Goal: Find specific page/section: Find specific page/section

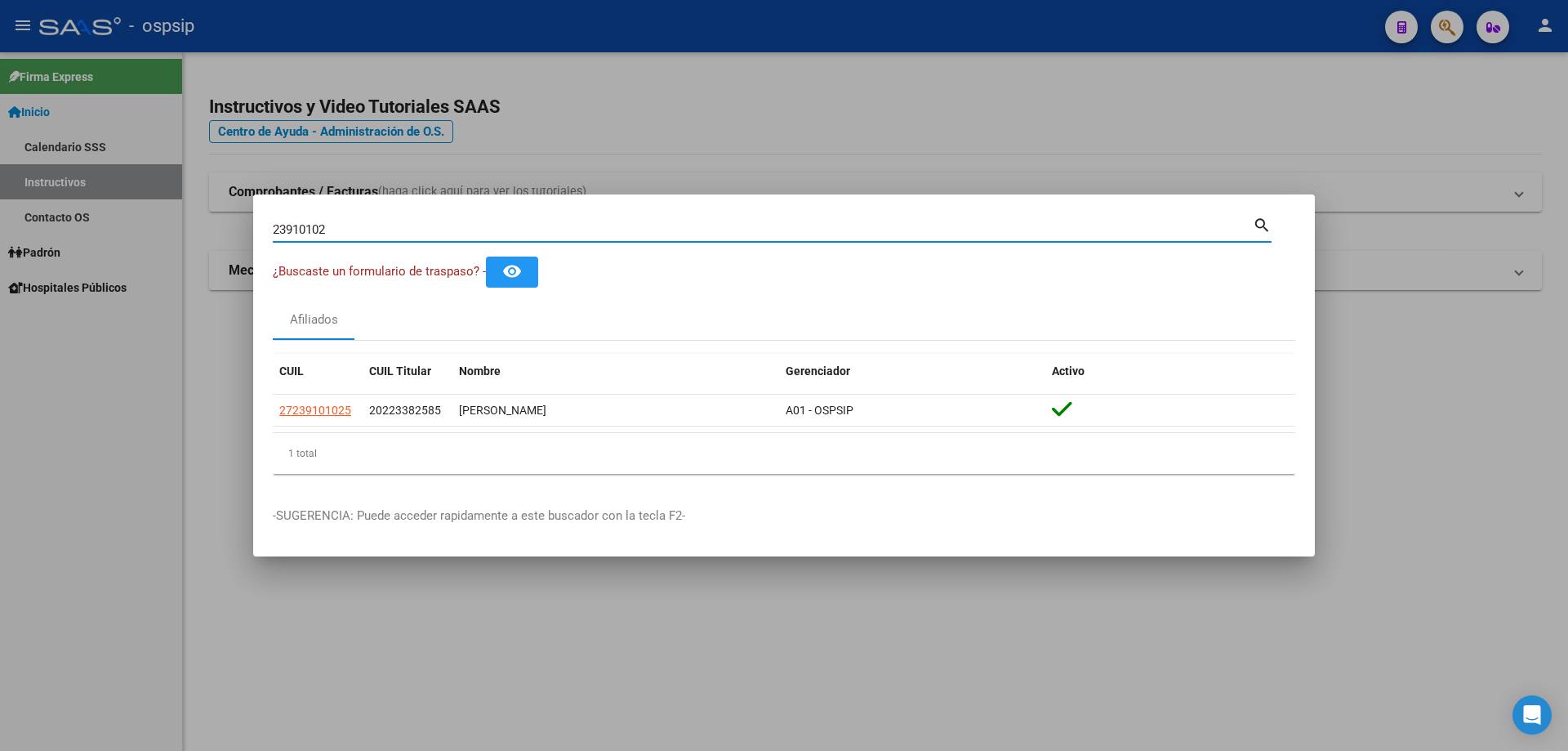
drag, startPoint x: 0, startPoint y: 0, endPoint x: 606, endPoint y: 221, distance: 645.0
click at [606, 221] on div "23910102 Buscar (apellido, dni, cuil, nro traspaso, cuit, obra social)" at bounding box center [762, 230] width 980 height 25
click at [605, 221] on div "23910102 Buscar (apellido, dni, cuil, nro traspaso, cuit, obra social)" at bounding box center [762, 230] width 980 height 25
click at [605, 223] on div "23910102 Buscar (apellido, dni, cuil, nro traspaso, cuit, obra social)" at bounding box center [762, 230] width 980 height 25
click at [605, 224] on input "23910102" at bounding box center [762, 229] width 980 height 15
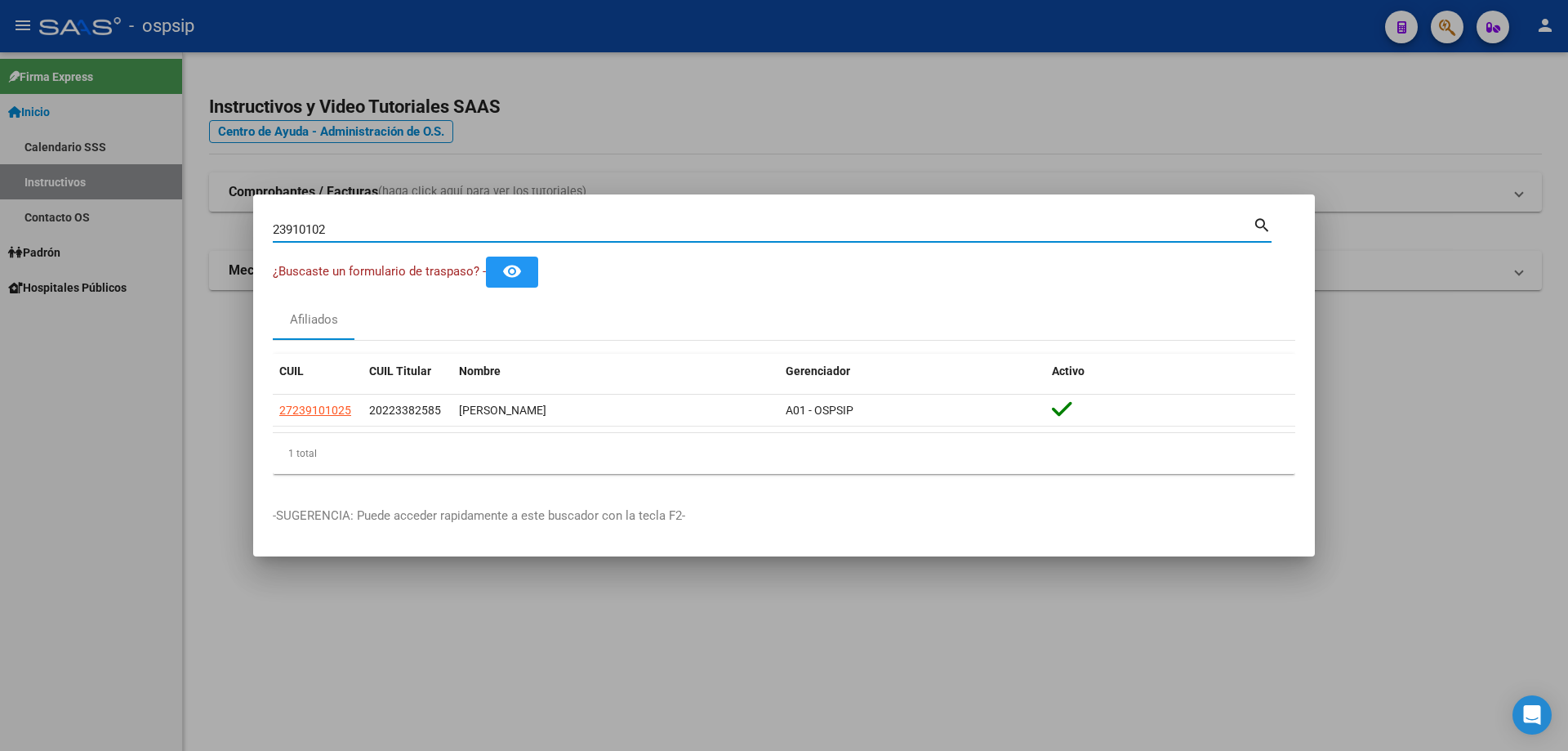
click at [605, 224] on input "23910102" at bounding box center [762, 229] width 980 height 15
paste input "52713086"
type input "52713086"
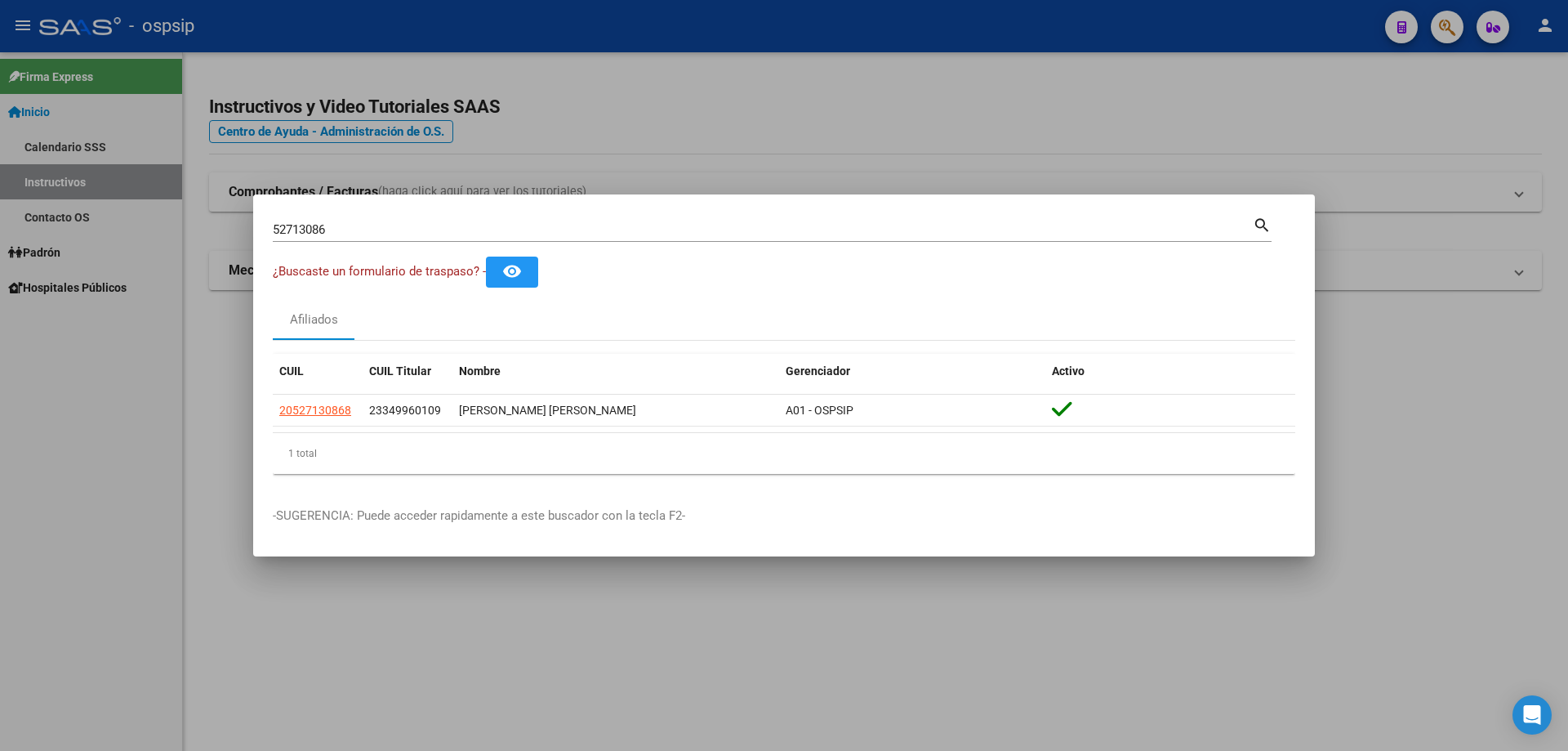
click at [623, 219] on div "52713086 Buscar (apellido, dni, [PERSON_NAME], nro traspaso, cuit, obra social)" at bounding box center [762, 230] width 980 height 25
click at [630, 231] on input "52713086" at bounding box center [762, 229] width 980 height 15
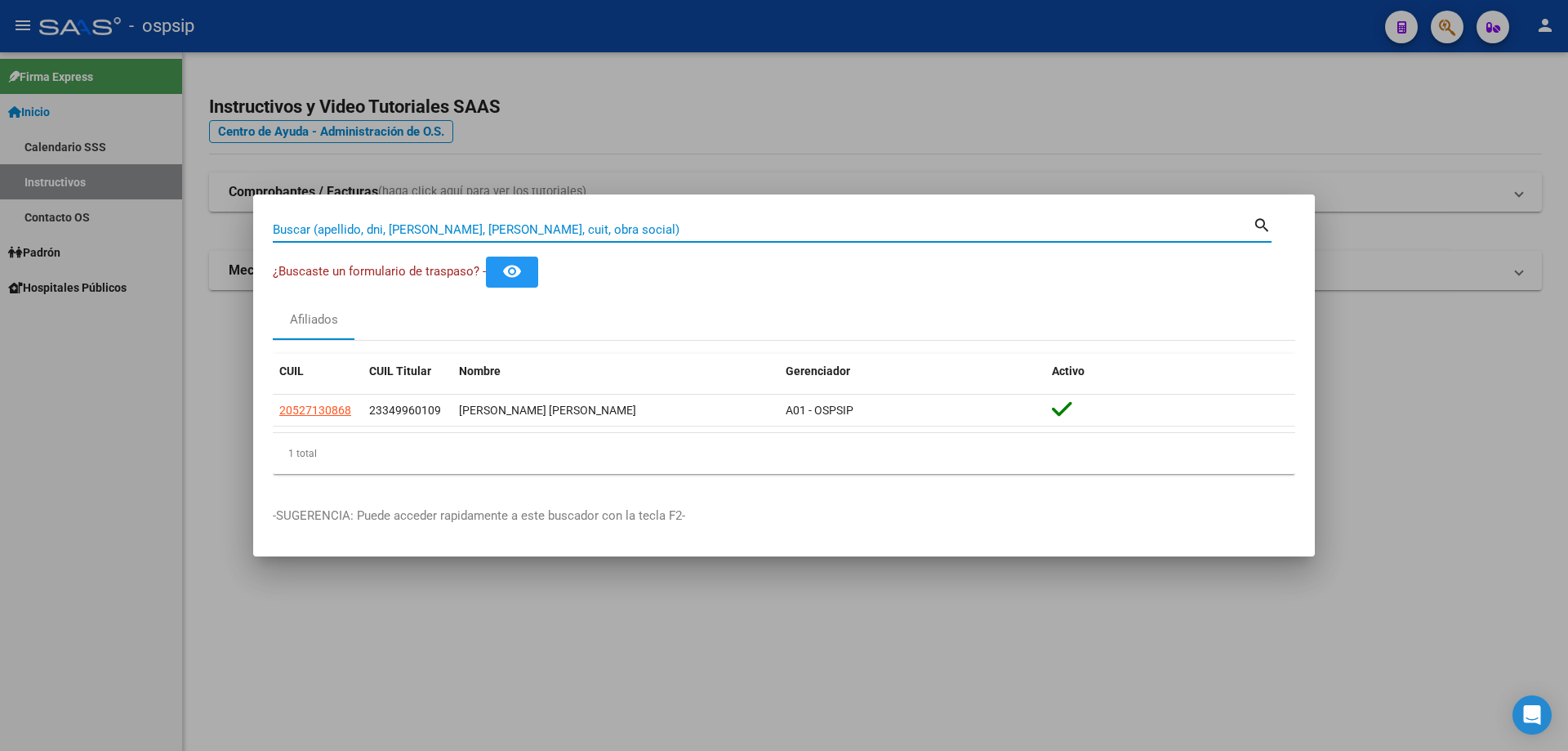
paste input "59918096"
type input "59918096"
